Goal: Find specific page/section

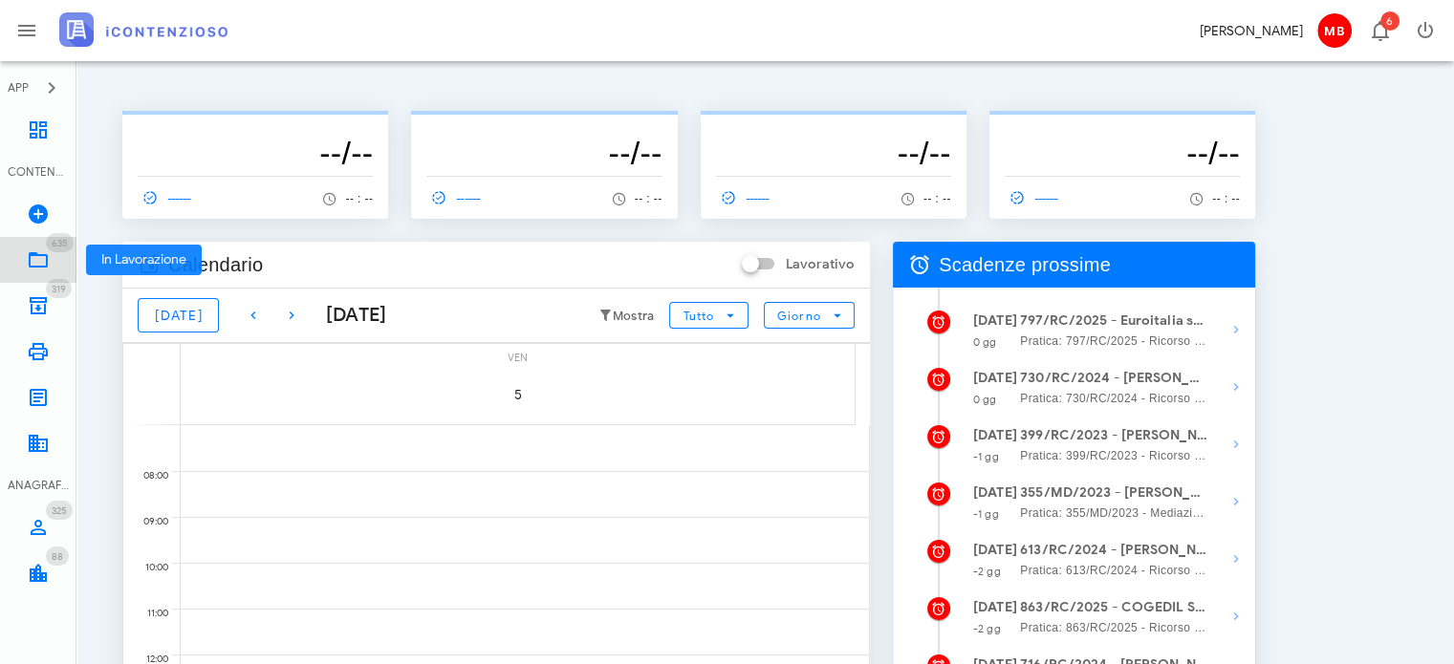
click at [38, 268] on icon at bounding box center [38, 260] width 23 height 23
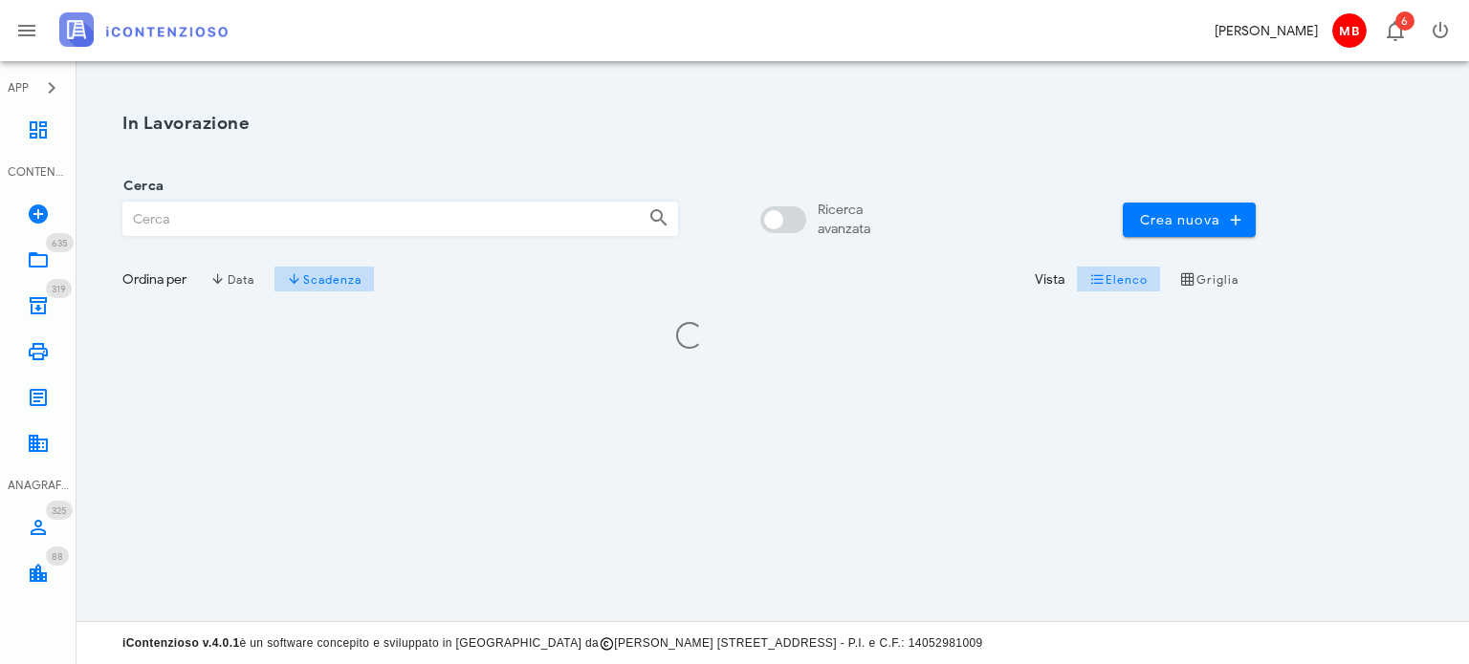
click at [172, 217] on input "Cerca" at bounding box center [378, 219] width 510 height 33
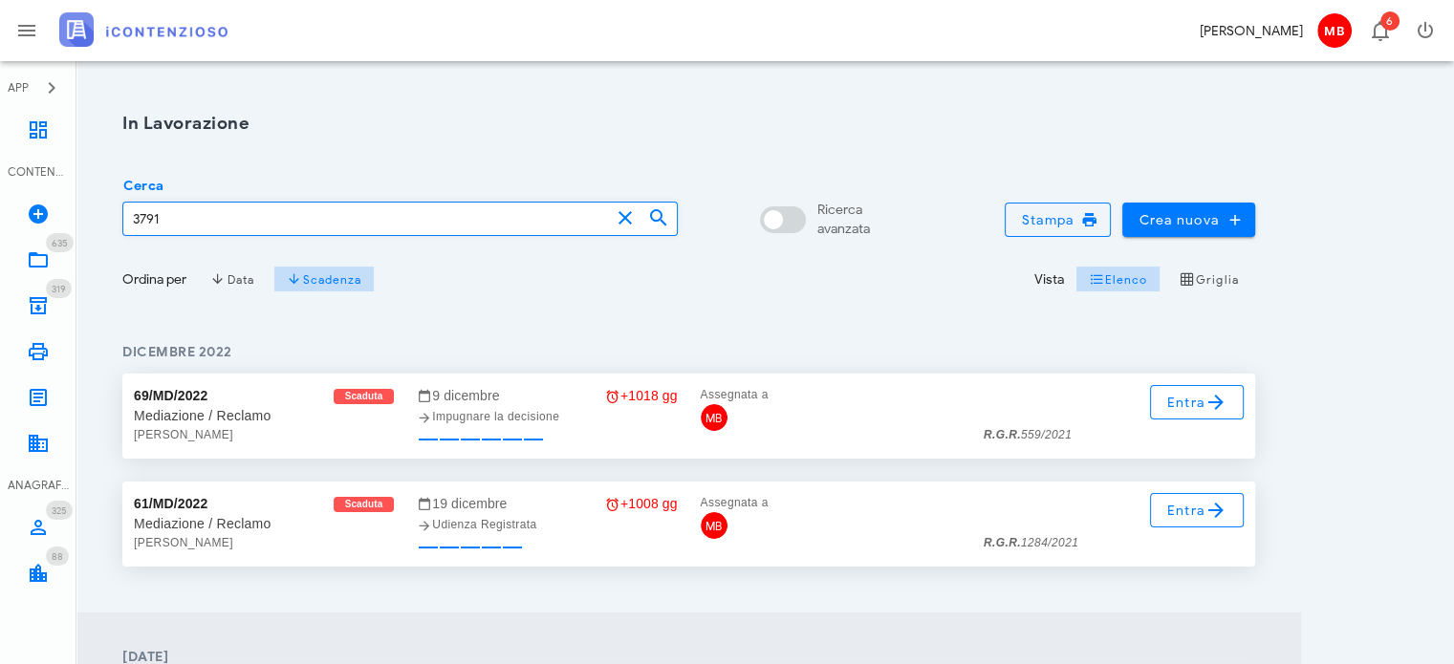
type input "3791"
